Goal: Task Accomplishment & Management: Manage account settings

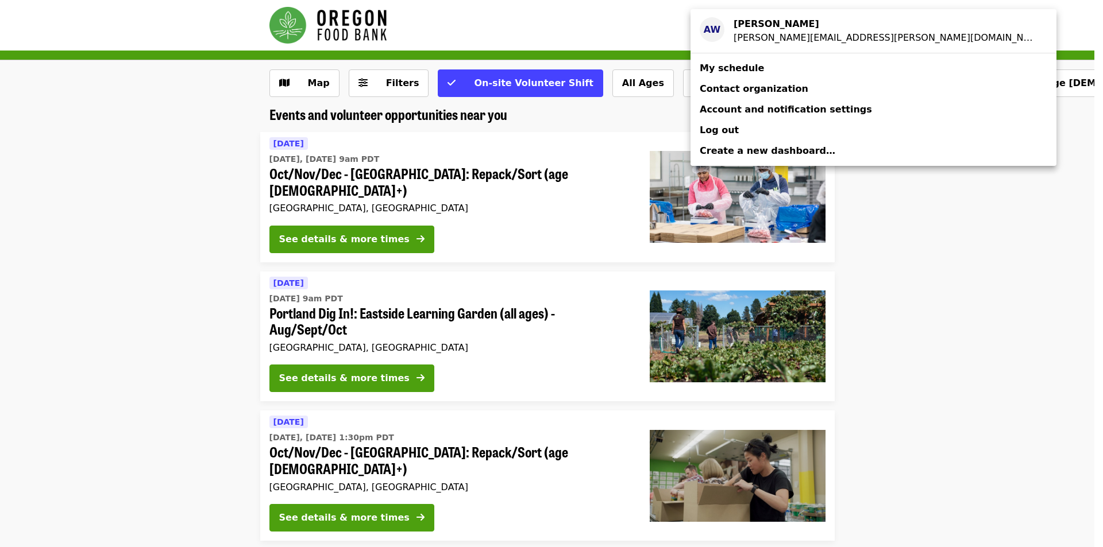
drag, startPoint x: 0, startPoint y: 0, endPoint x: 815, endPoint y: 29, distance: 815.4
click at [815, 29] on div "[PERSON_NAME]" at bounding box center [885, 24] width 304 height 14
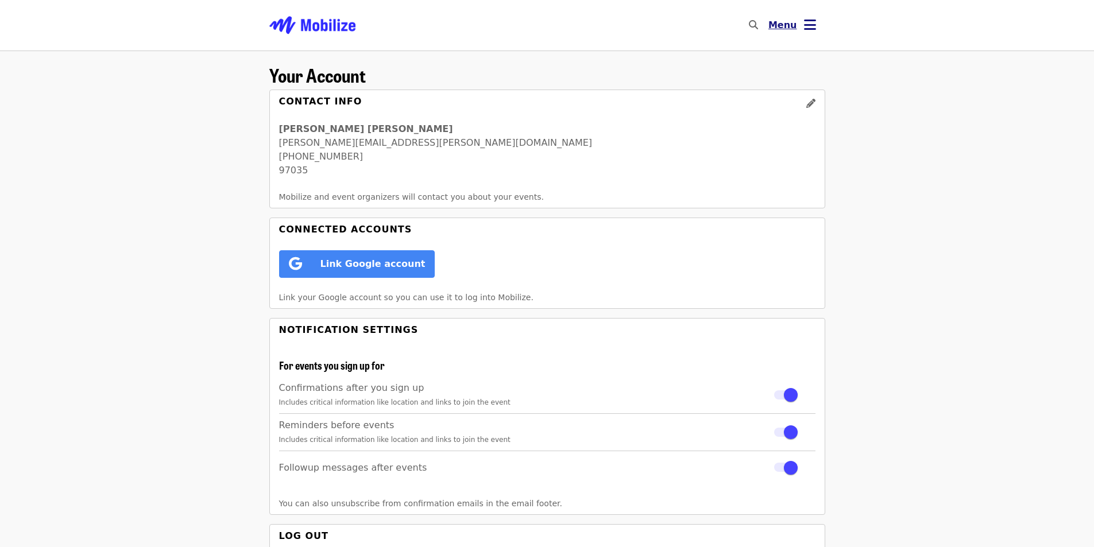
click at [813, 22] on icon "bars icon" at bounding box center [810, 25] width 12 height 17
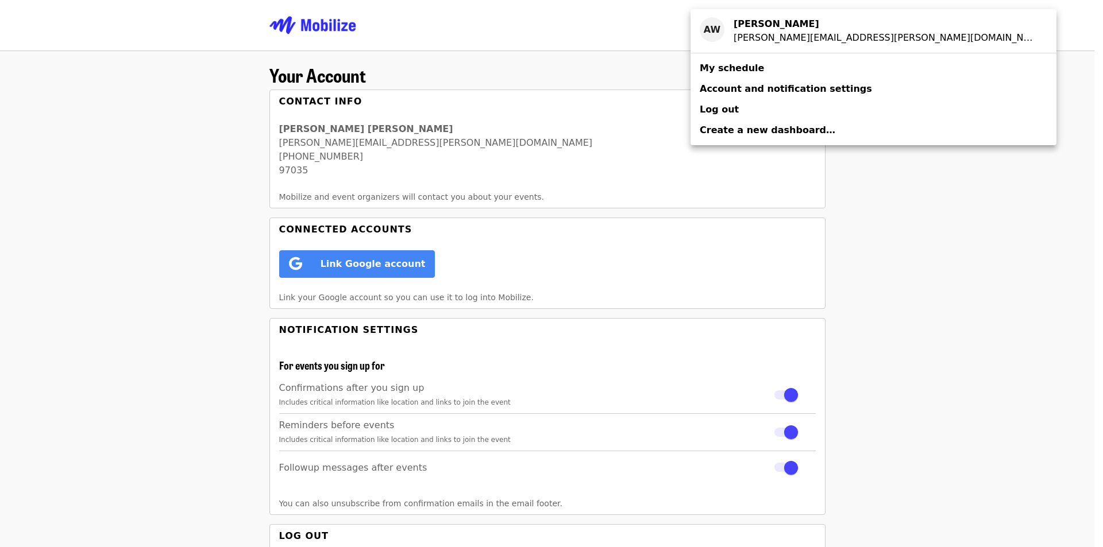
click at [767, 73] on link "My schedule" at bounding box center [873, 68] width 366 height 21
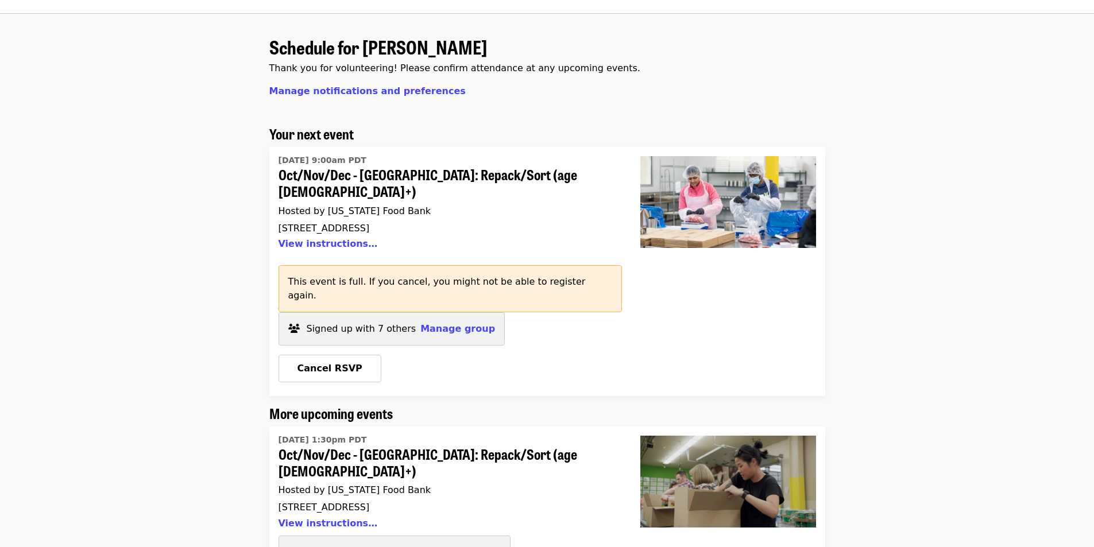
scroll to position [57, 0]
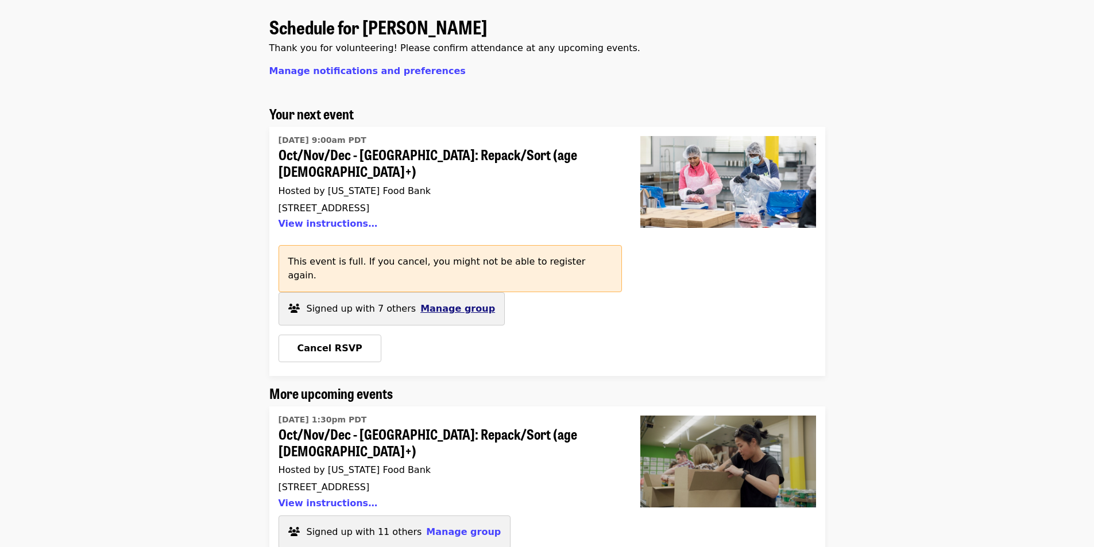
click at [432, 303] on span "Manage group" at bounding box center [457, 308] width 75 height 11
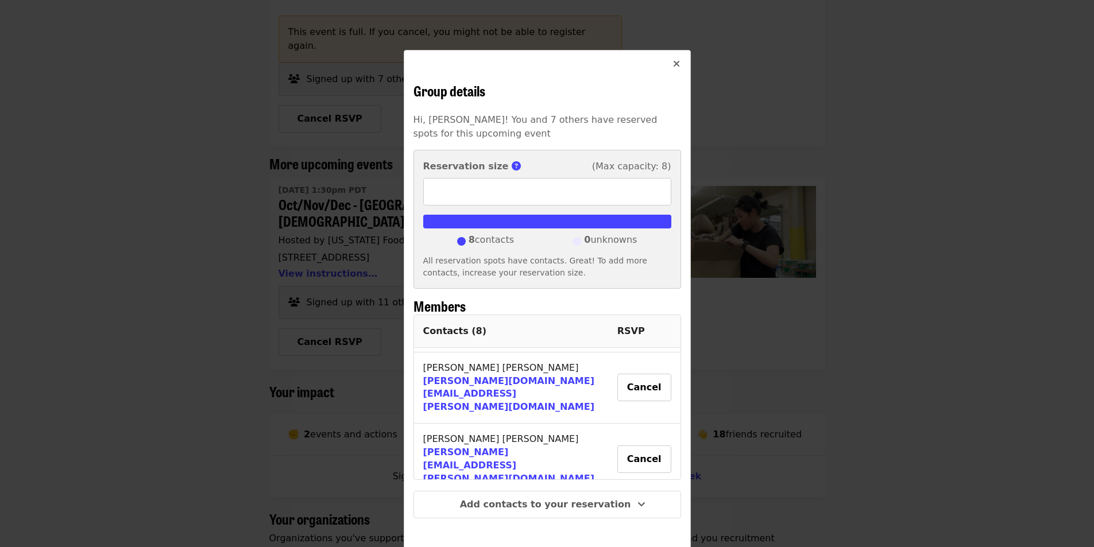
scroll to position [11, 0]
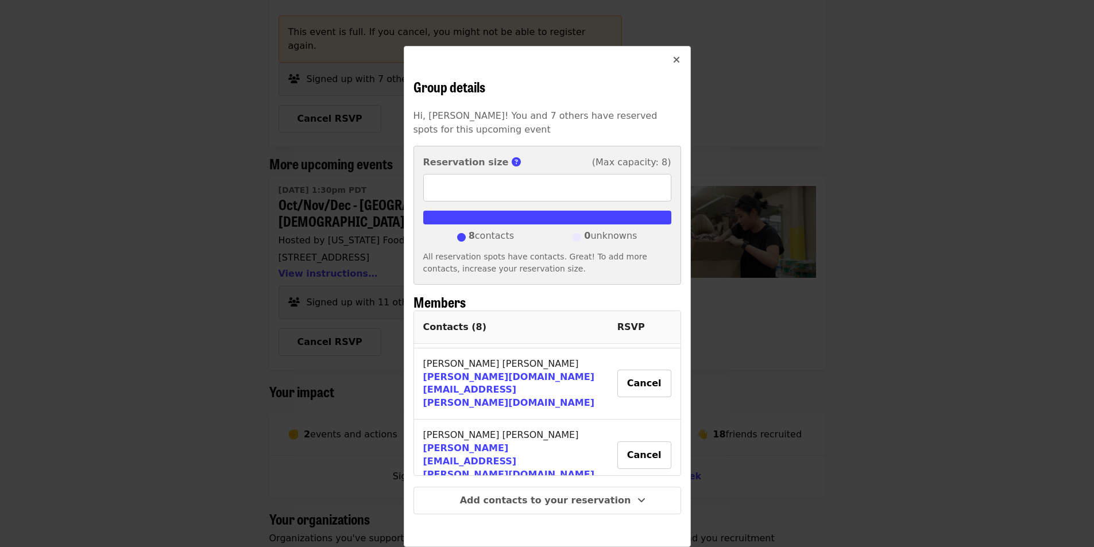
click at [635, 513] on button "Cancel" at bounding box center [644, 527] width 54 height 28
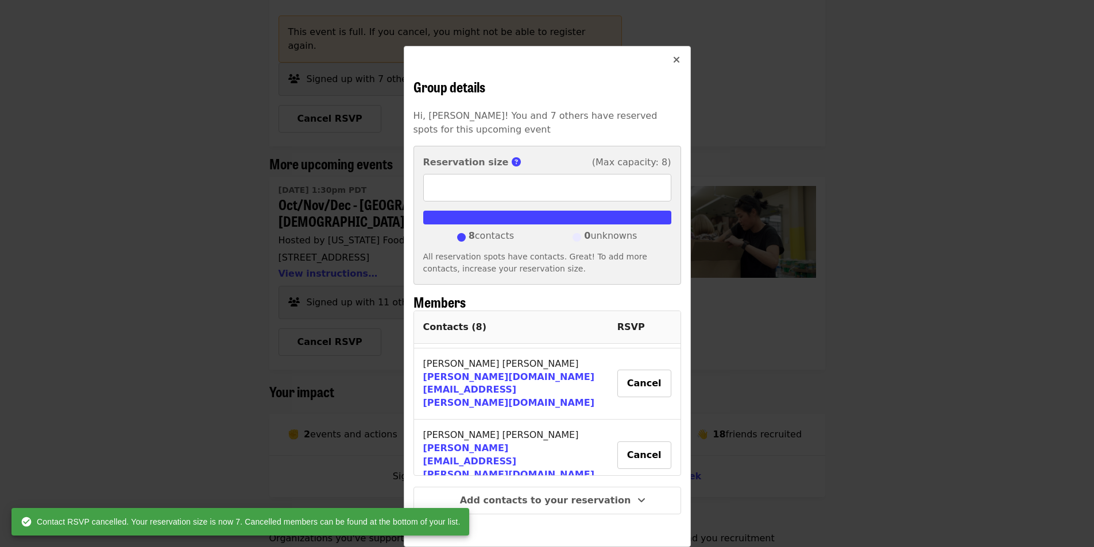
type input "*"
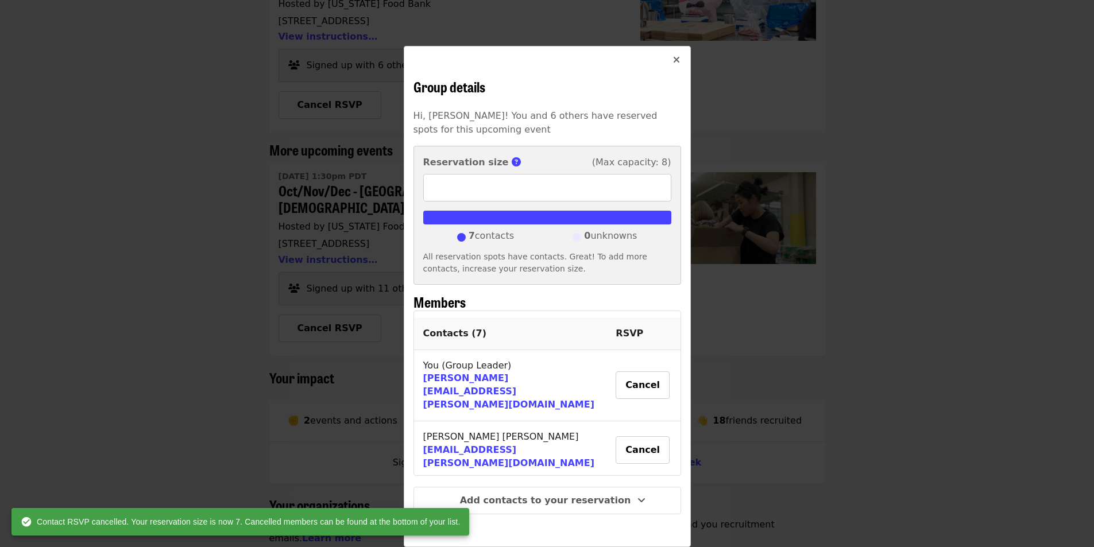
scroll to position [0, 0]
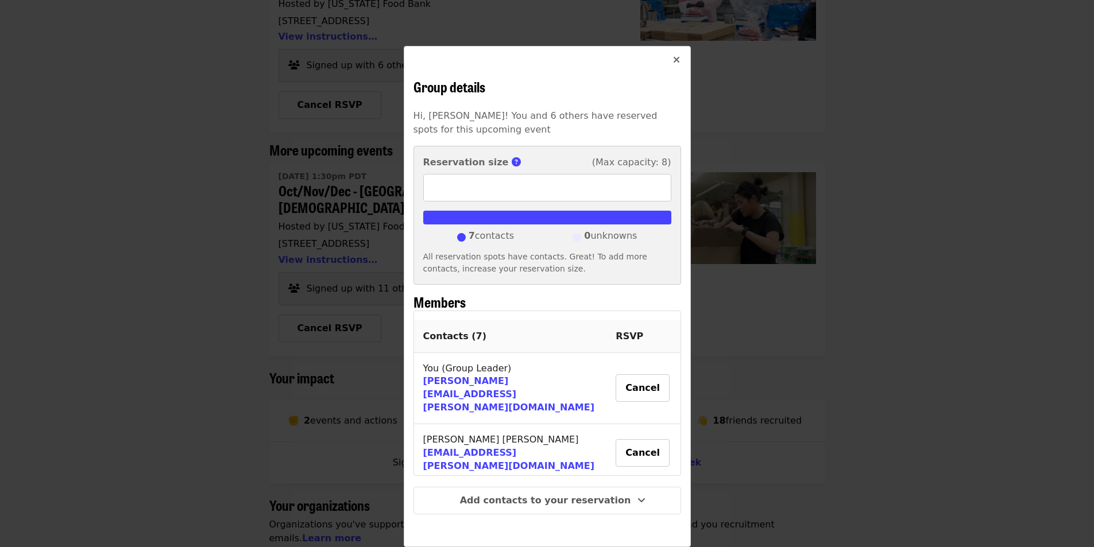
click at [673, 64] on icon "times icon" at bounding box center [676, 60] width 7 height 11
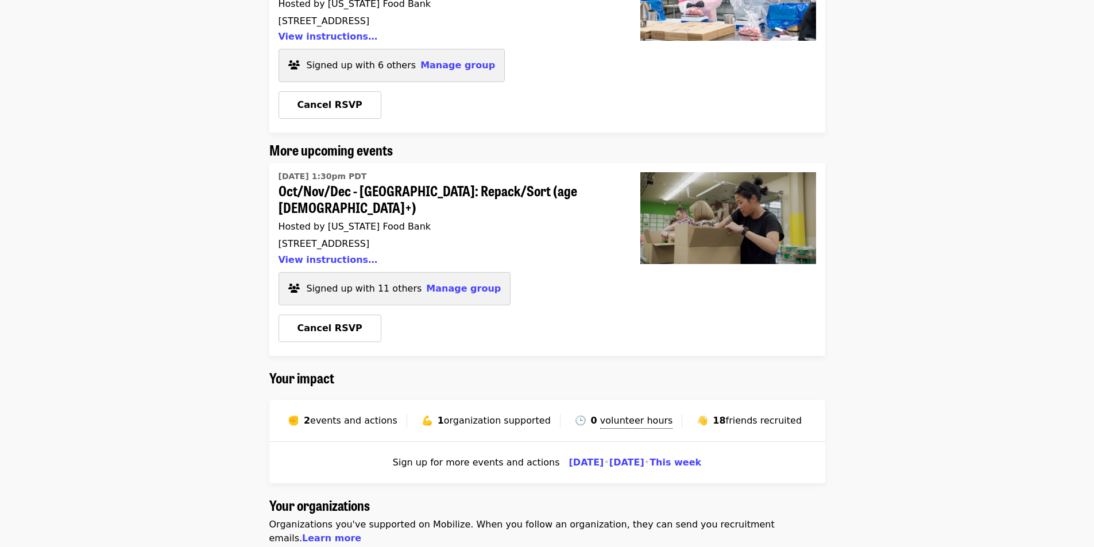
click at [871, 293] on div "Schedule for [PERSON_NAME] Thank you for volunteering! Please confirm attendanc…" at bounding box center [547, 251] width 1094 height 890
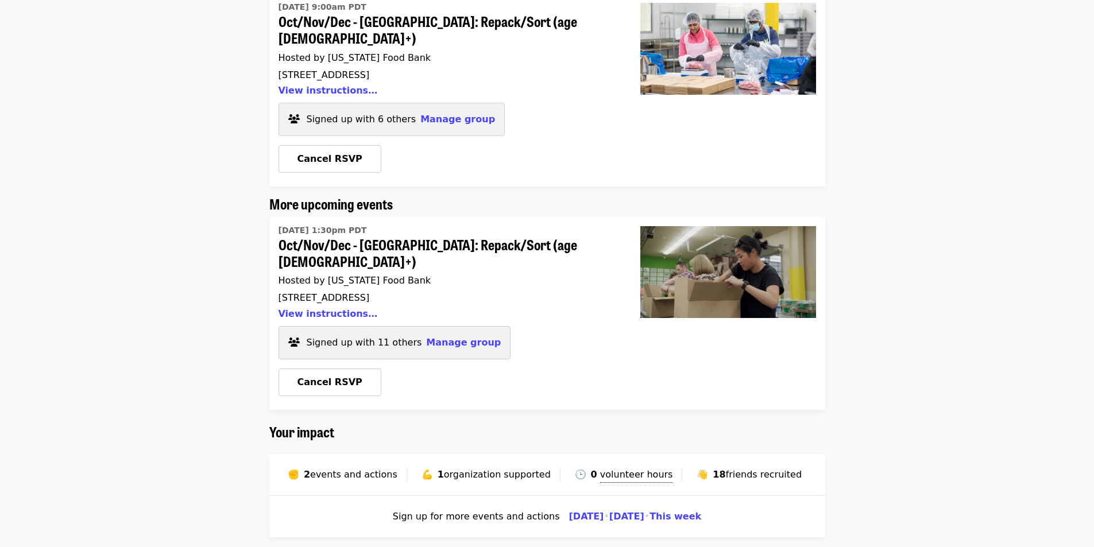
scroll to position [130, 0]
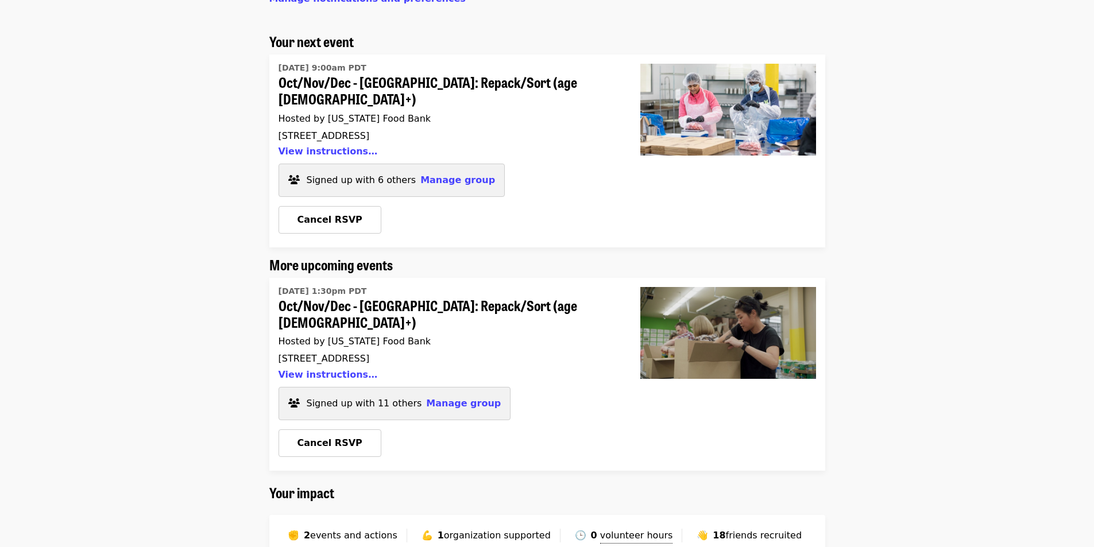
click at [883, 312] on div "Schedule for [PERSON_NAME] Thank you for volunteering! Please confirm attendanc…" at bounding box center [547, 366] width 1094 height 890
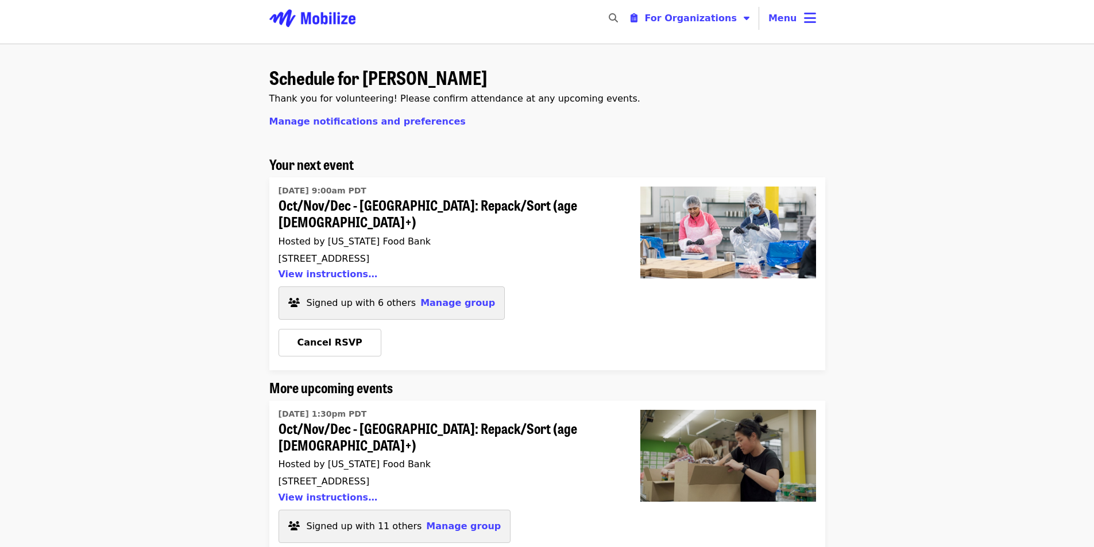
scroll to position [0, 0]
